Goal: Task Accomplishment & Management: Complete application form

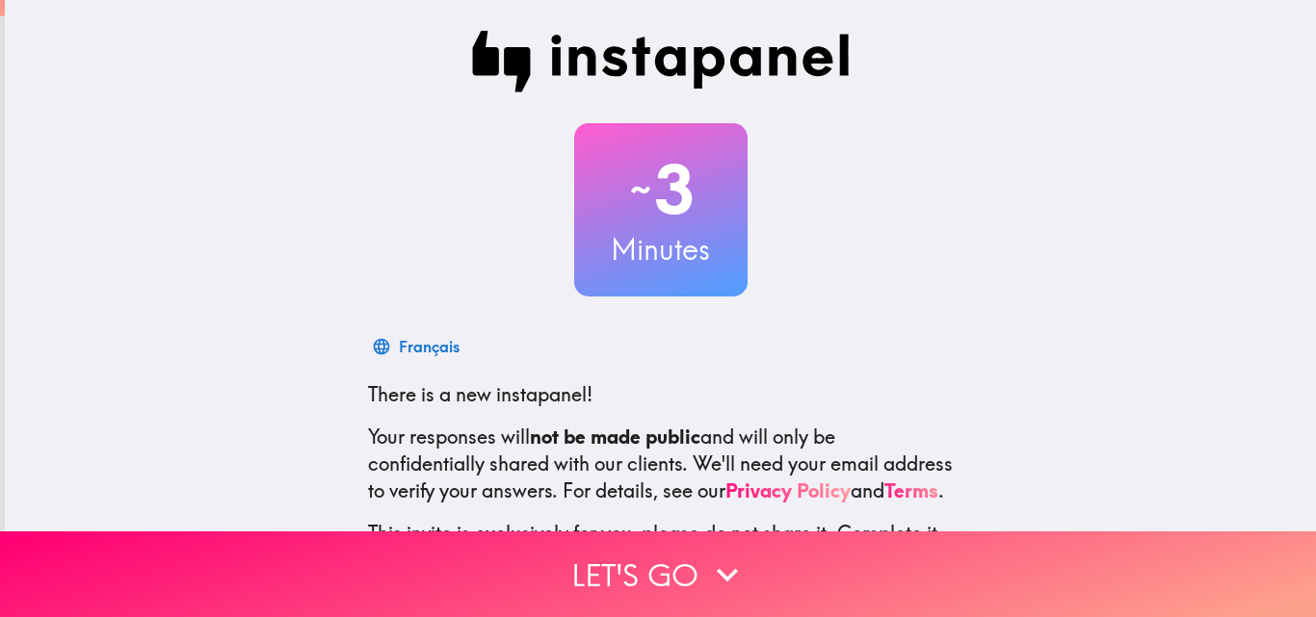
scroll to position [184, 0]
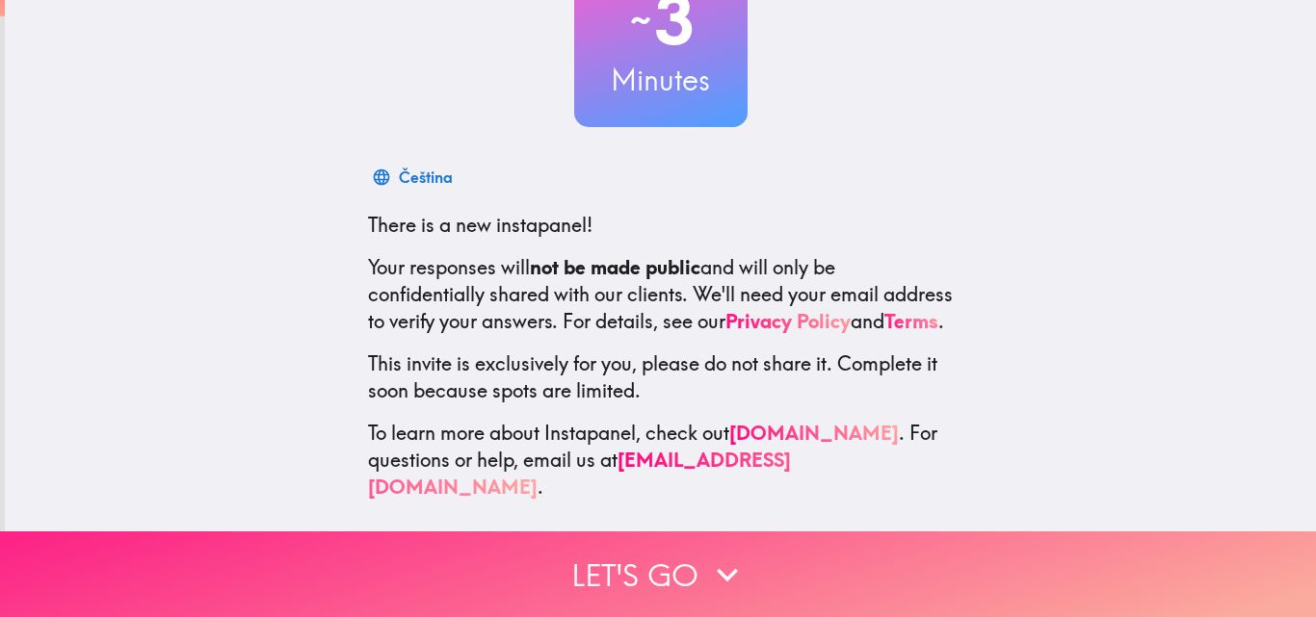
click at [677, 547] on button "Let's go" at bounding box center [658, 575] width 1316 height 86
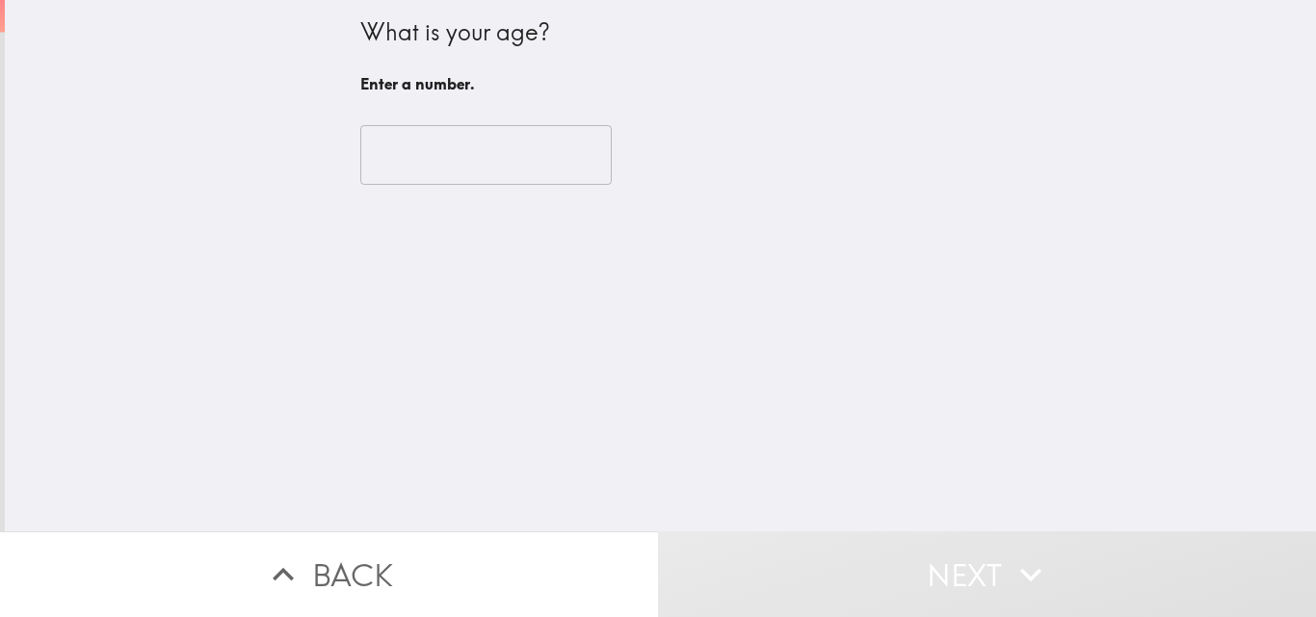
click at [420, 144] on input "number" at bounding box center [485, 155] width 251 height 60
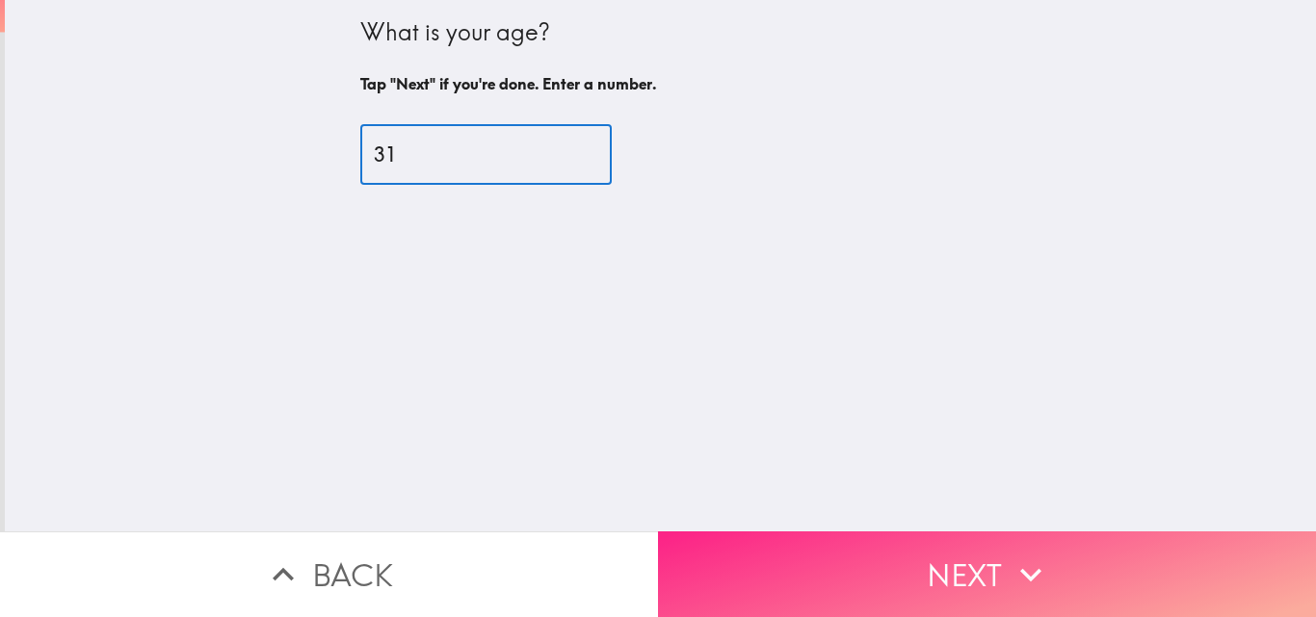
type input "31"
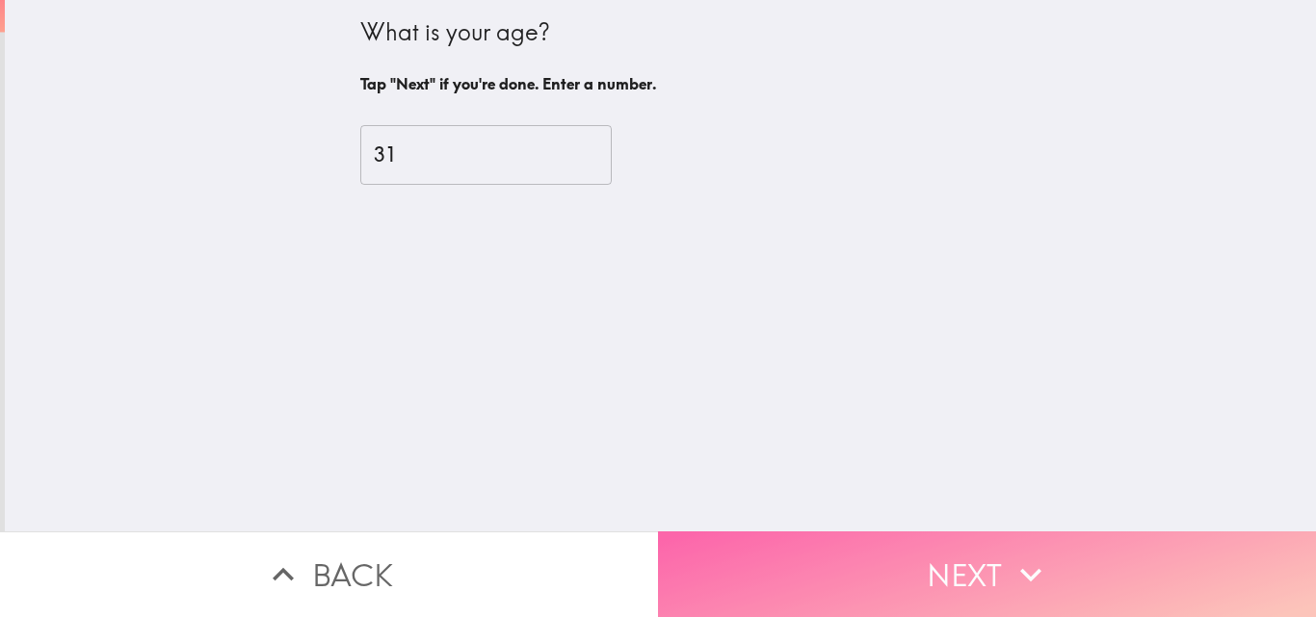
click at [979, 542] on button "Next" at bounding box center [987, 575] width 658 height 86
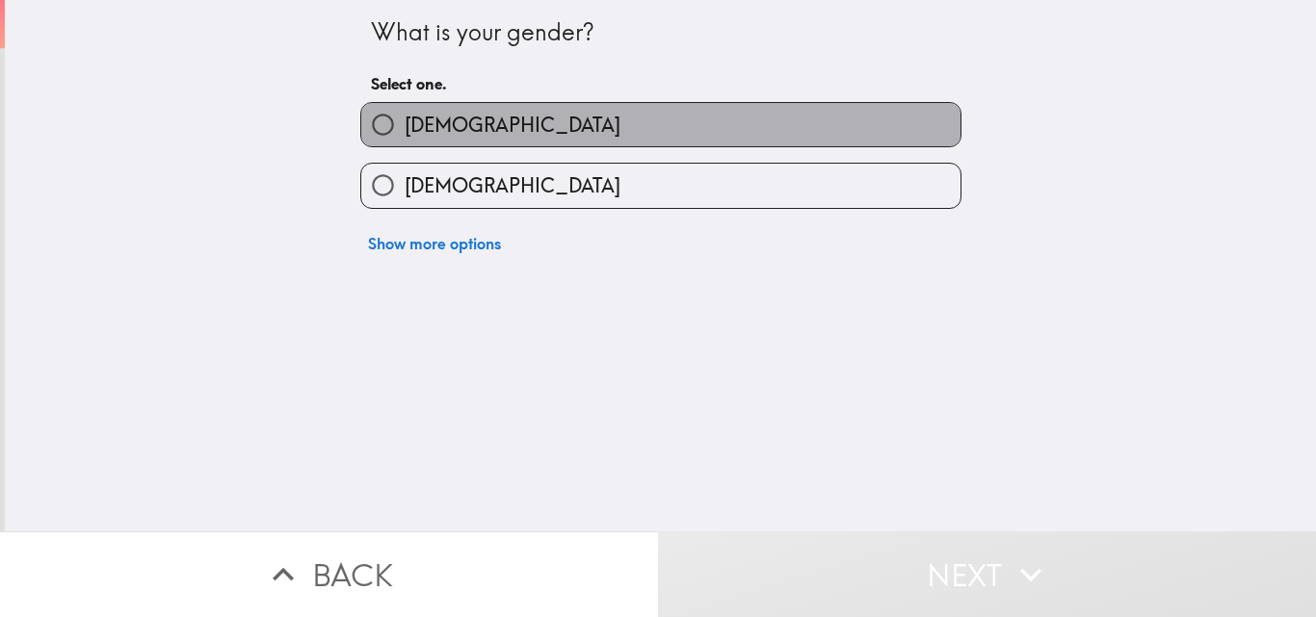
click at [500, 144] on label "[DEMOGRAPHIC_DATA]" at bounding box center [660, 124] width 599 height 43
click at [405, 144] on input "[DEMOGRAPHIC_DATA]" at bounding box center [382, 124] width 43 height 43
radio input "true"
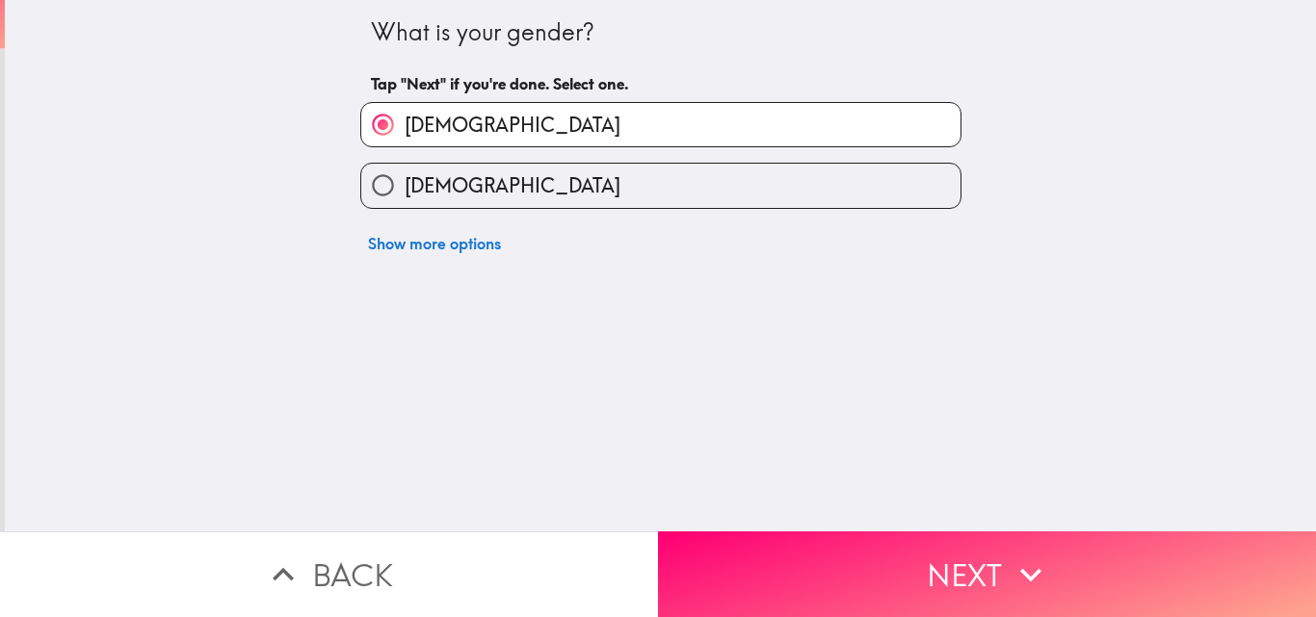
click at [852, 581] on button "Next" at bounding box center [987, 575] width 658 height 86
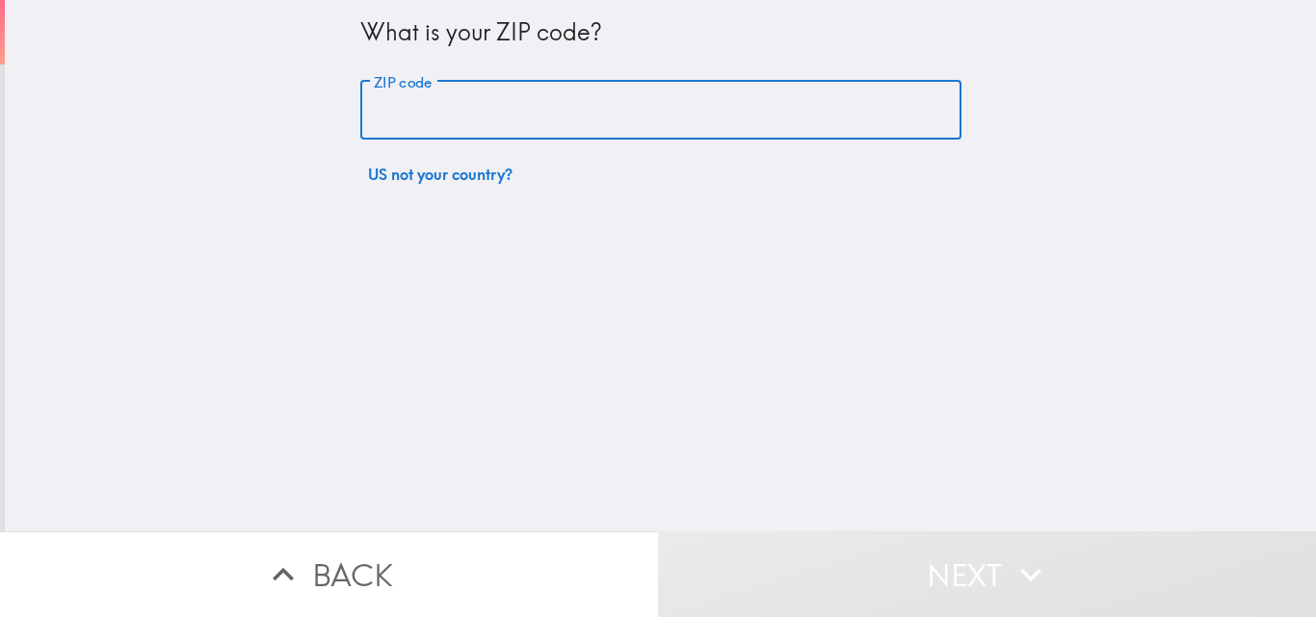
click at [541, 139] on input "ZIP code" at bounding box center [660, 111] width 601 height 60
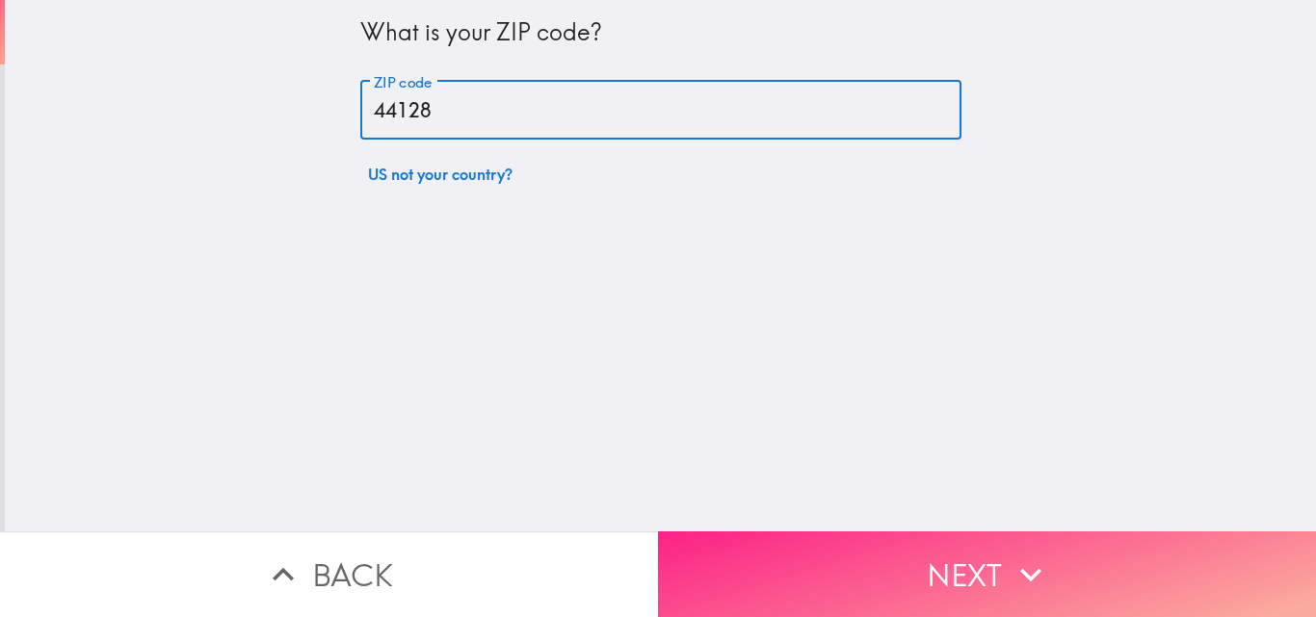
type input "44128"
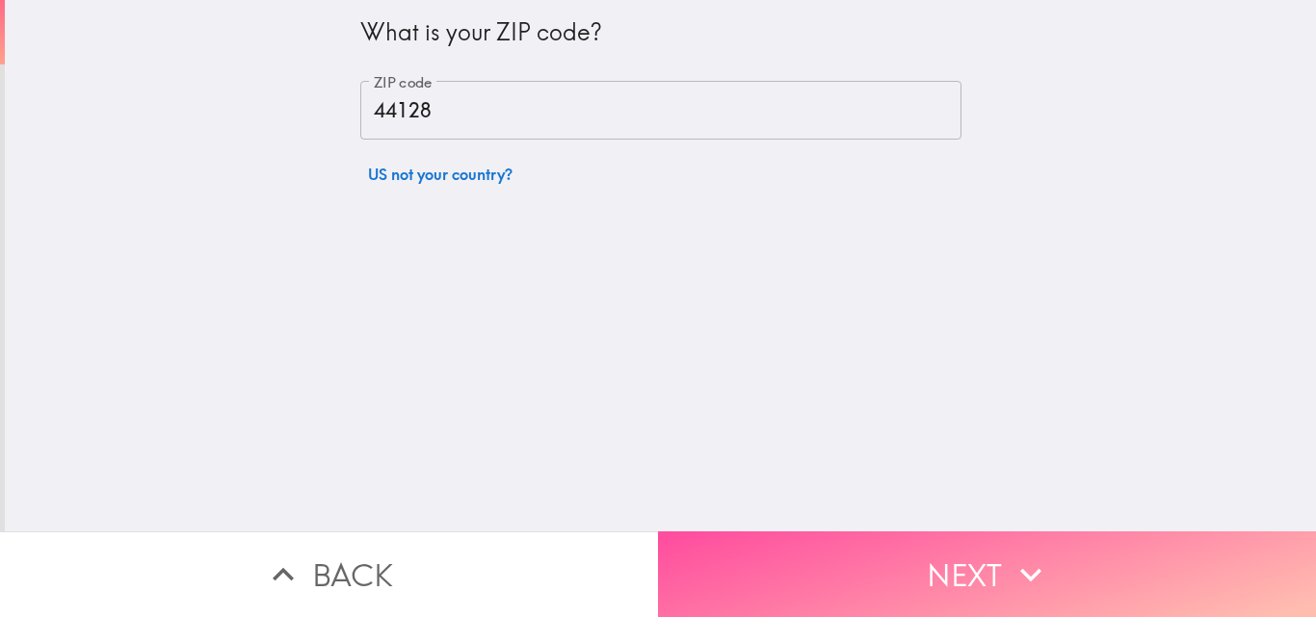
click at [885, 547] on button "Next" at bounding box center [987, 575] width 658 height 86
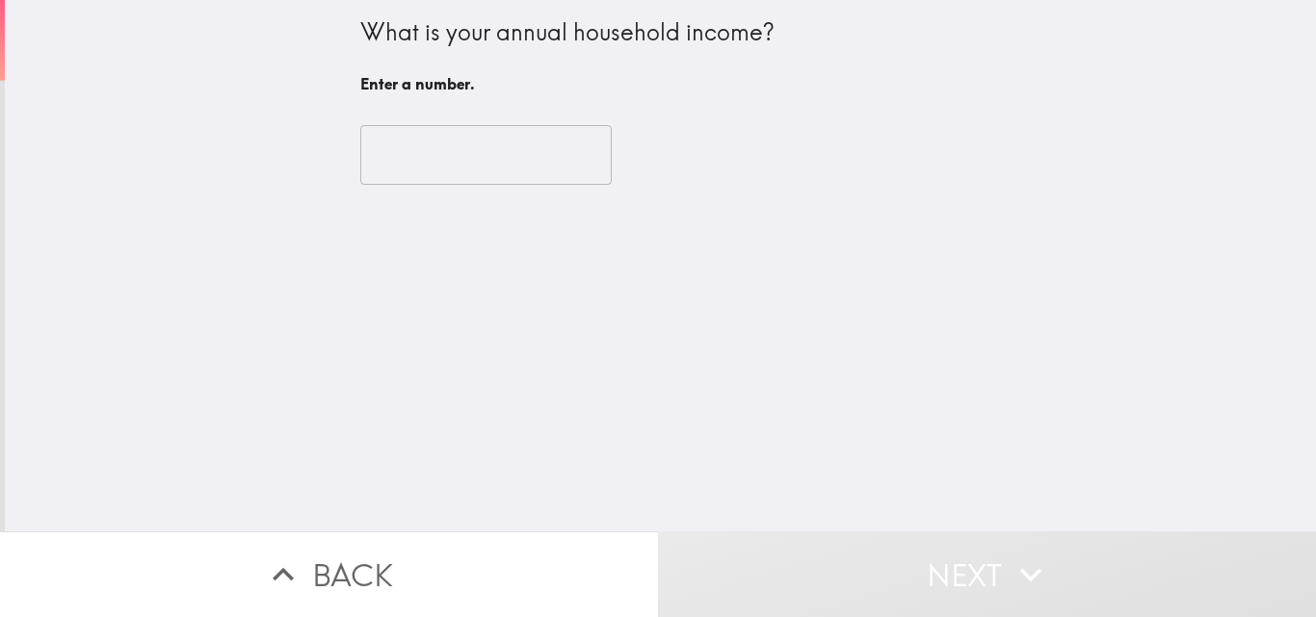
click at [507, 136] on input "number" at bounding box center [485, 155] width 251 height 60
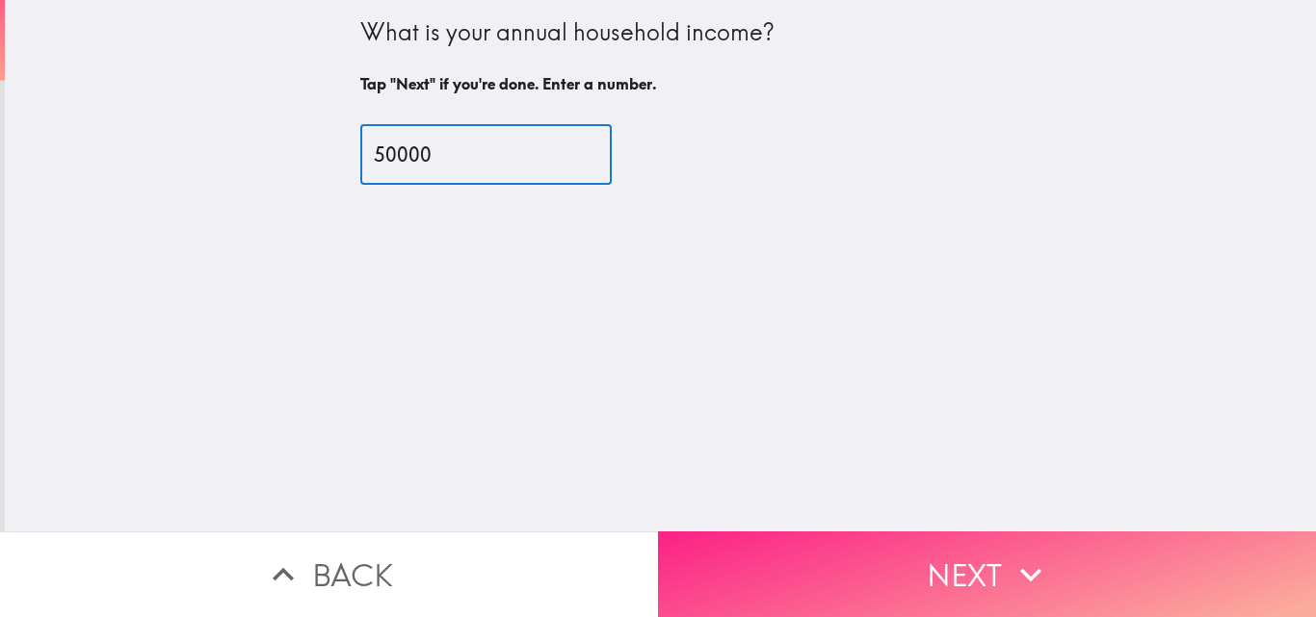
type input "50000"
click at [985, 540] on button "Next" at bounding box center [987, 575] width 658 height 86
